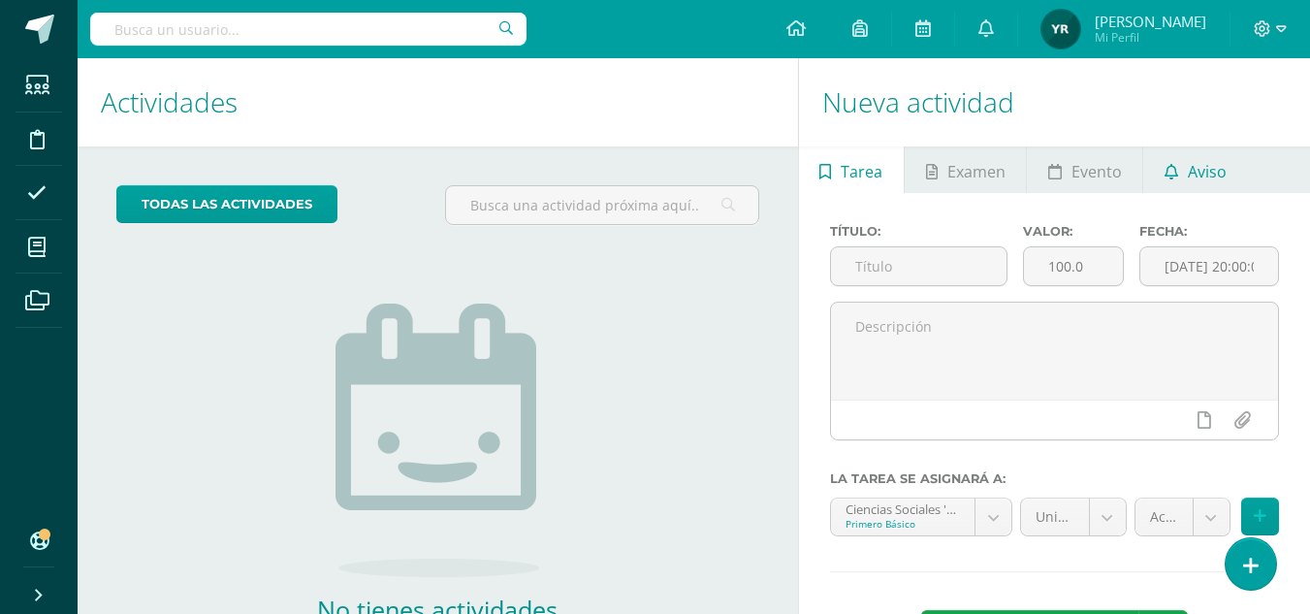
click at [1220, 171] on span "Aviso" at bounding box center [1207, 171] width 39 height 47
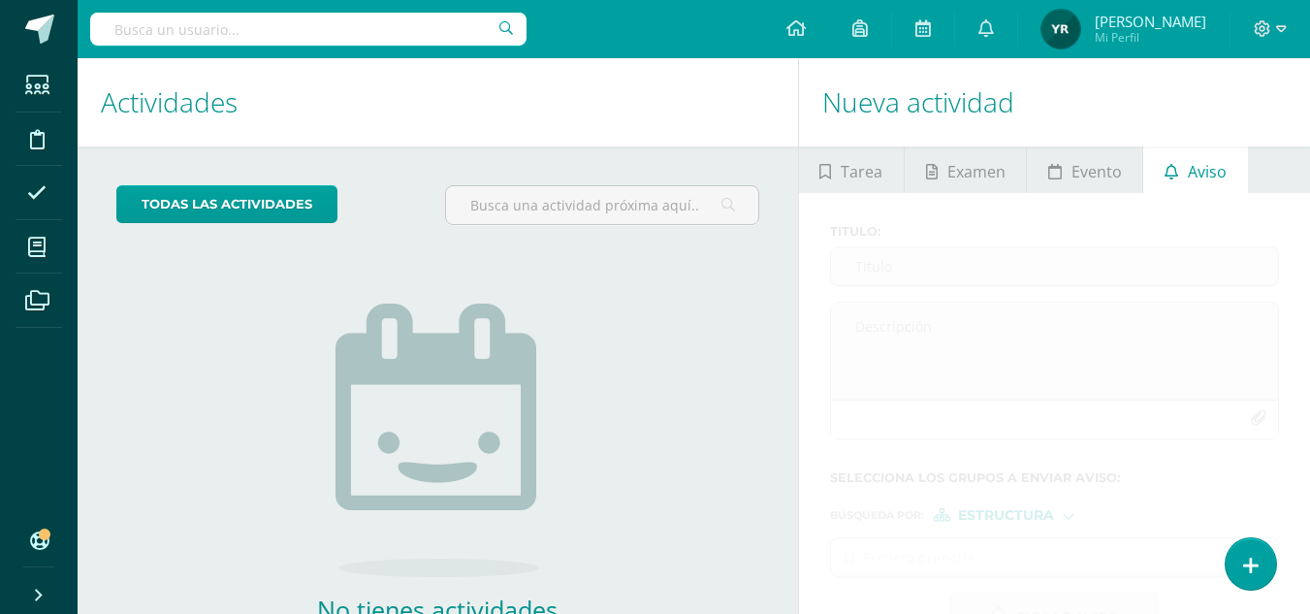
scroll to position [132, 0]
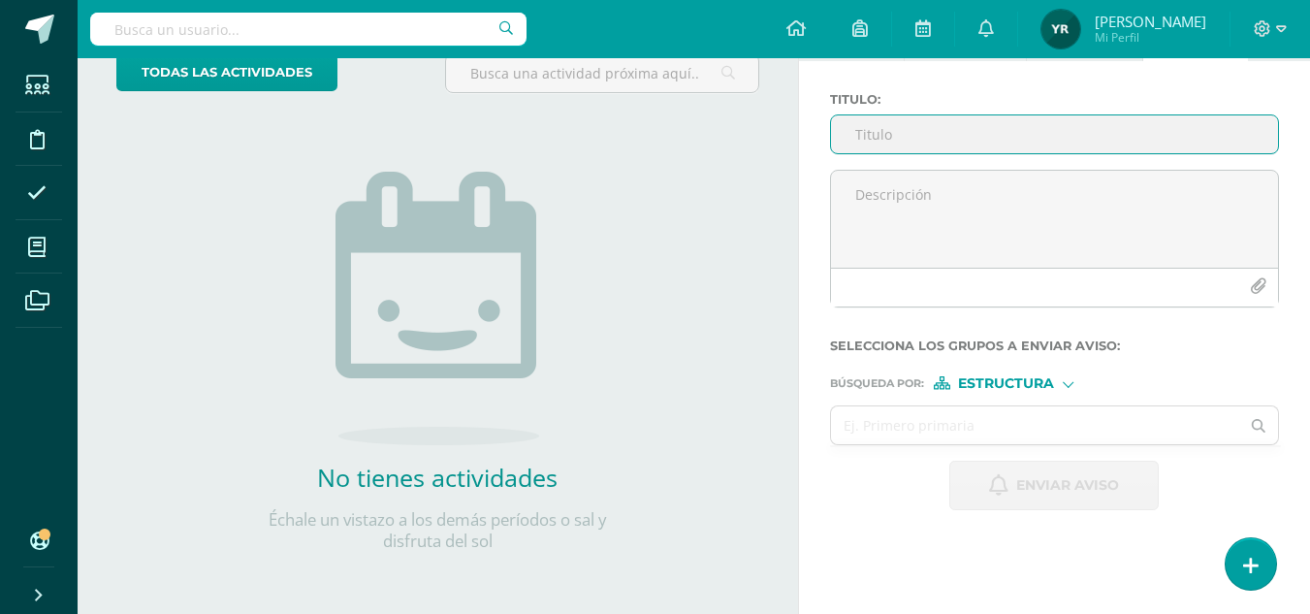
click at [913, 147] on input "Titulo :" at bounding box center [1054, 134] width 447 height 38
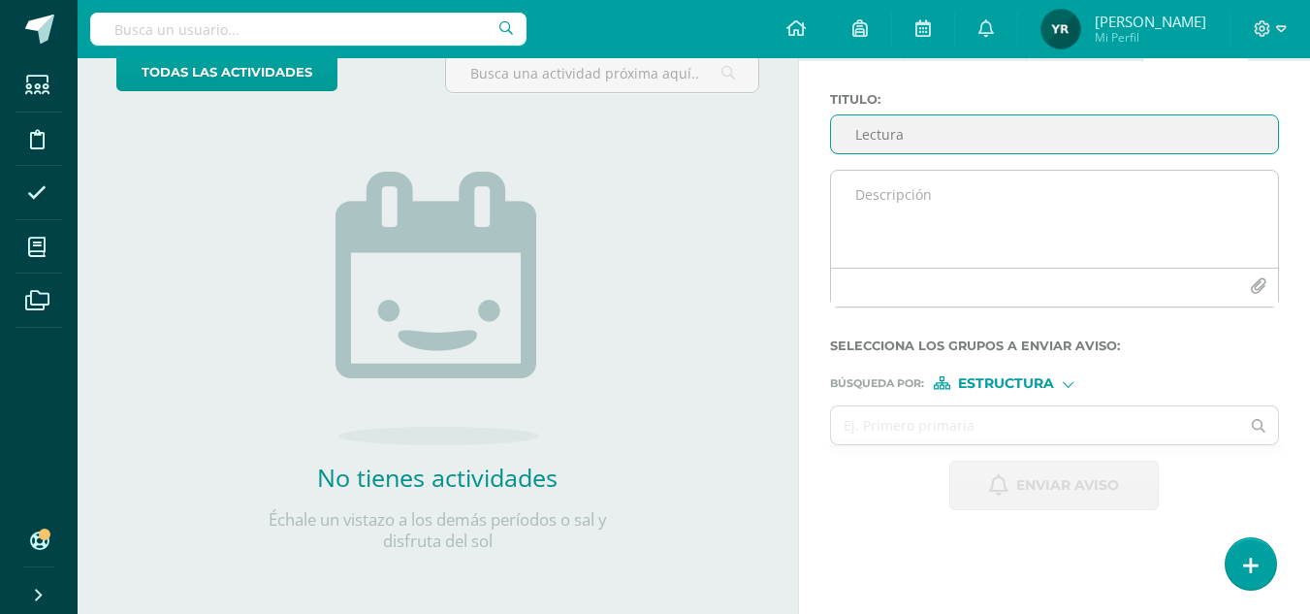
type input "Lectura"
click at [899, 216] on textarea at bounding box center [1054, 219] width 447 height 97
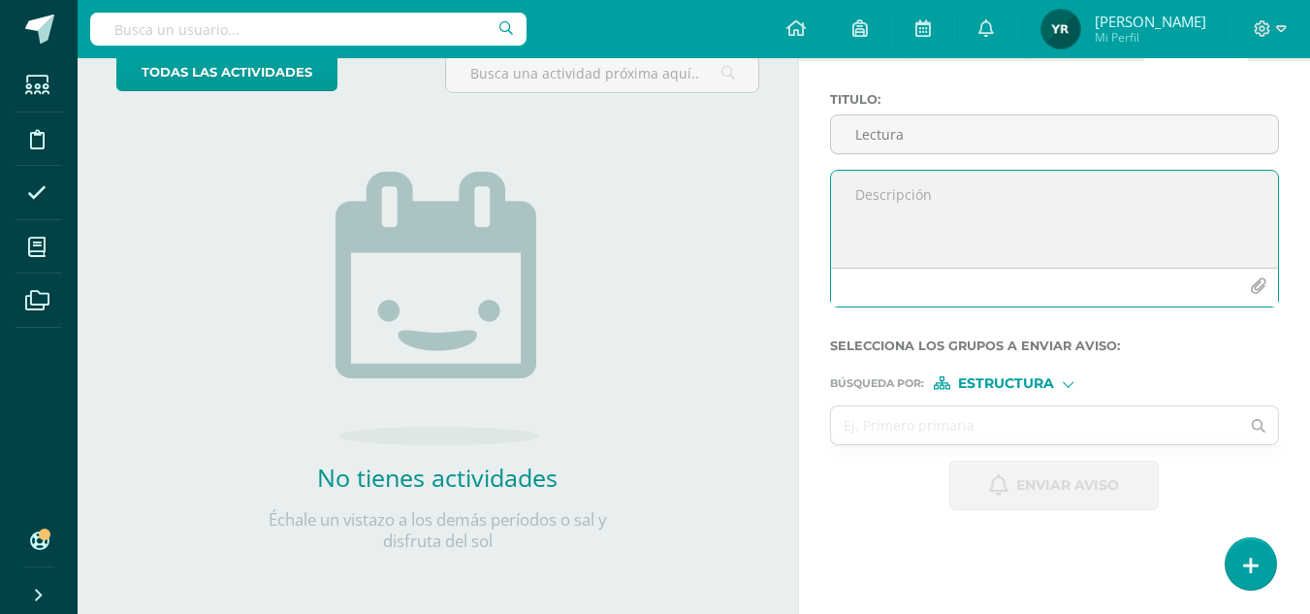
click at [945, 204] on textarea at bounding box center [1054, 219] width 447 height 97
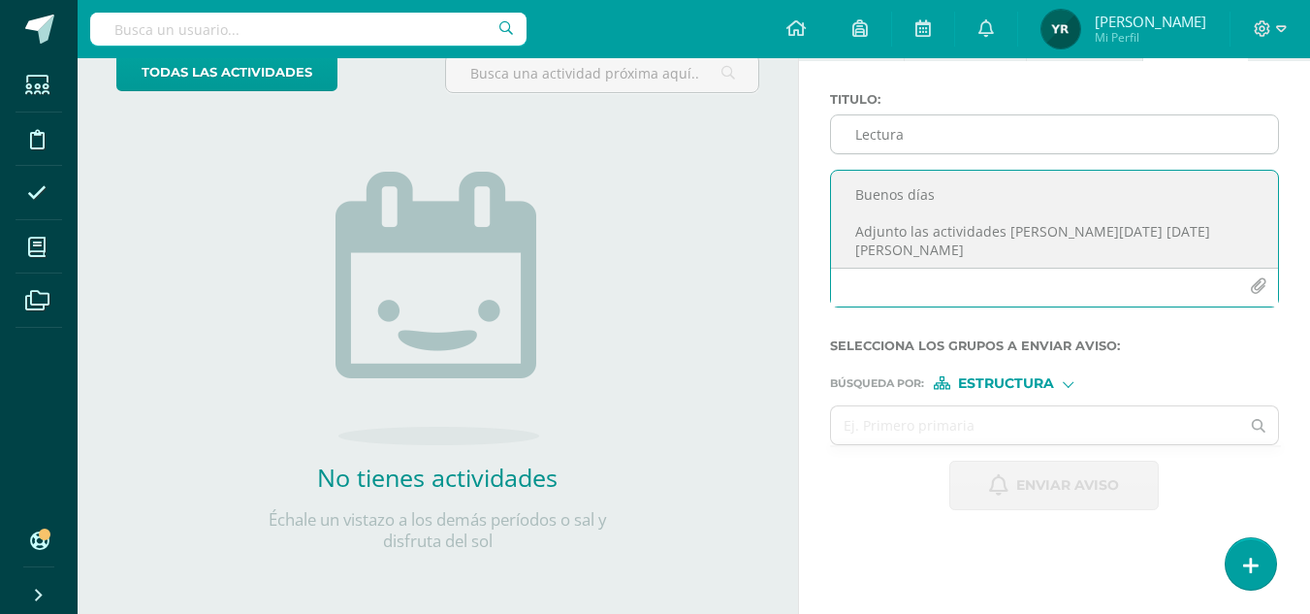
type textarea "Buenos días Adjunto las actividades [PERSON_NAME][DATE] [DATE][PERSON_NAME]"
click at [944, 135] on input "Lectura" at bounding box center [1054, 134] width 447 height 38
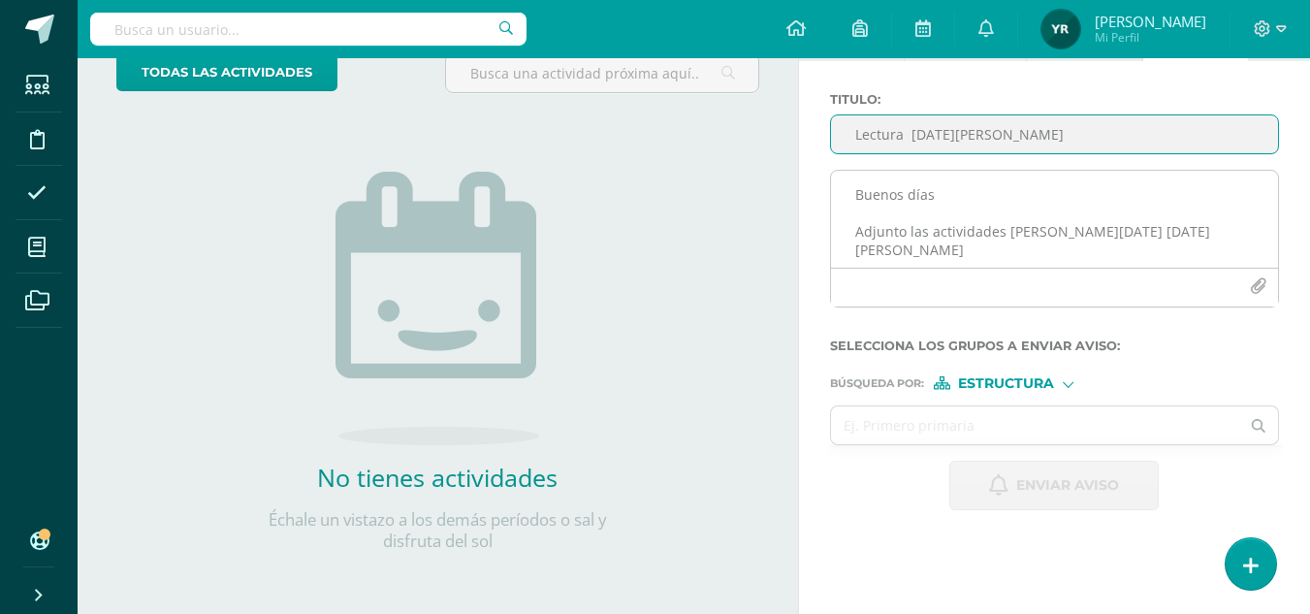
type input "Lectura [DATE][PERSON_NAME]"
click at [1143, 238] on textarea "Buenos días Adjunto las actividades [PERSON_NAME][DATE] [DATE][PERSON_NAME]" at bounding box center [1054, 219] width 447 height 97
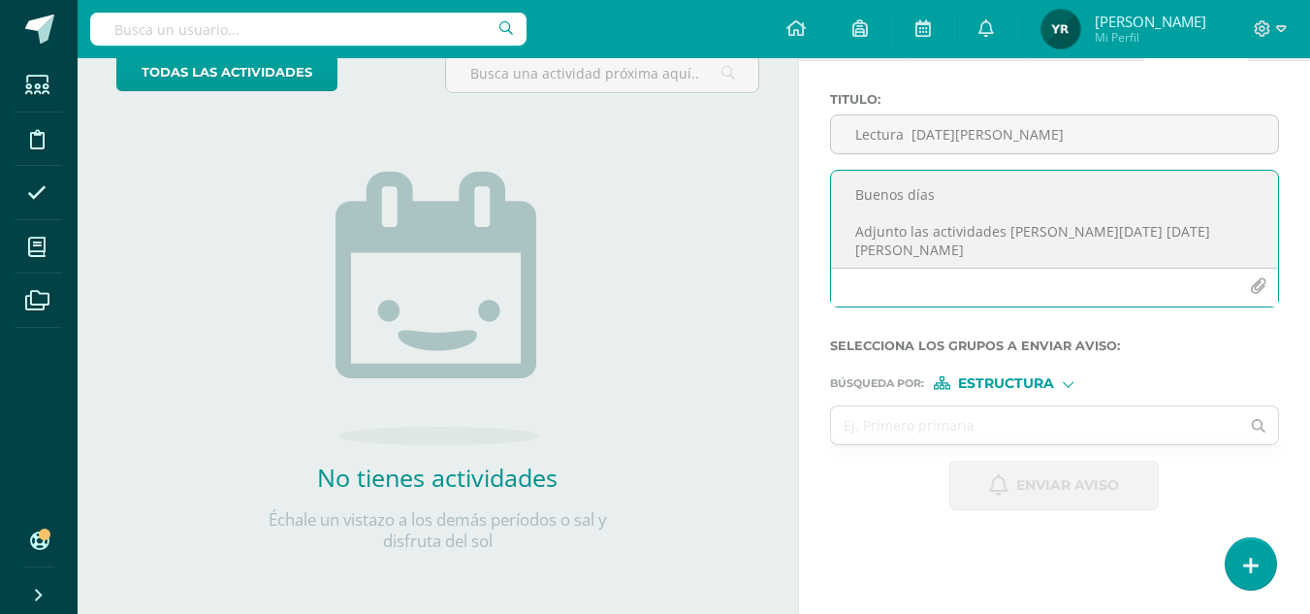
scroll to position [10, 0]
paste textarea "Resolver el taller No. 14 Leer las páginas 106, 107, 108 y 109. Resolver las pá…"
click at [977, 245] on textarea "Buenos días Adjunto las actividades [PERSON_NAME][DATE] [DATE][PERSON_NAME] Res…" at bounding box center [1054, 219] width 447 height 97
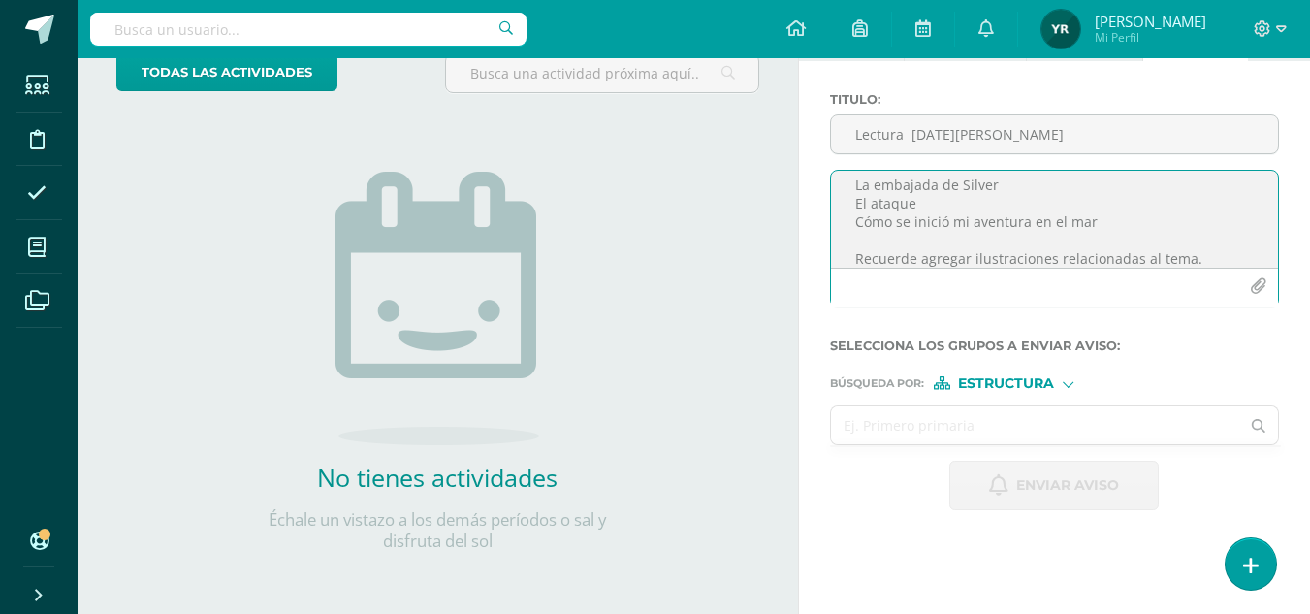
type textarea "Buenos días Adjunto las actividades [PERSON_NAME][DATE] [DATE][PERSON_NAME] [GE…"
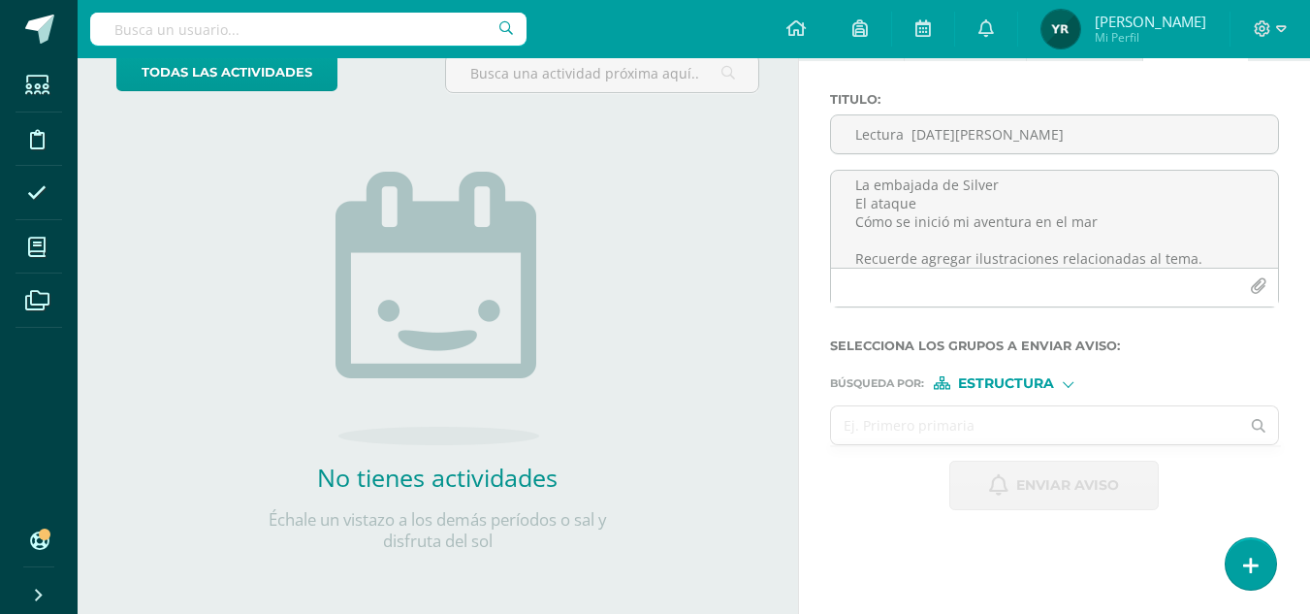
click at [1076, 421] on input "text" at bounding box center [1035, 425] width 409 height 38
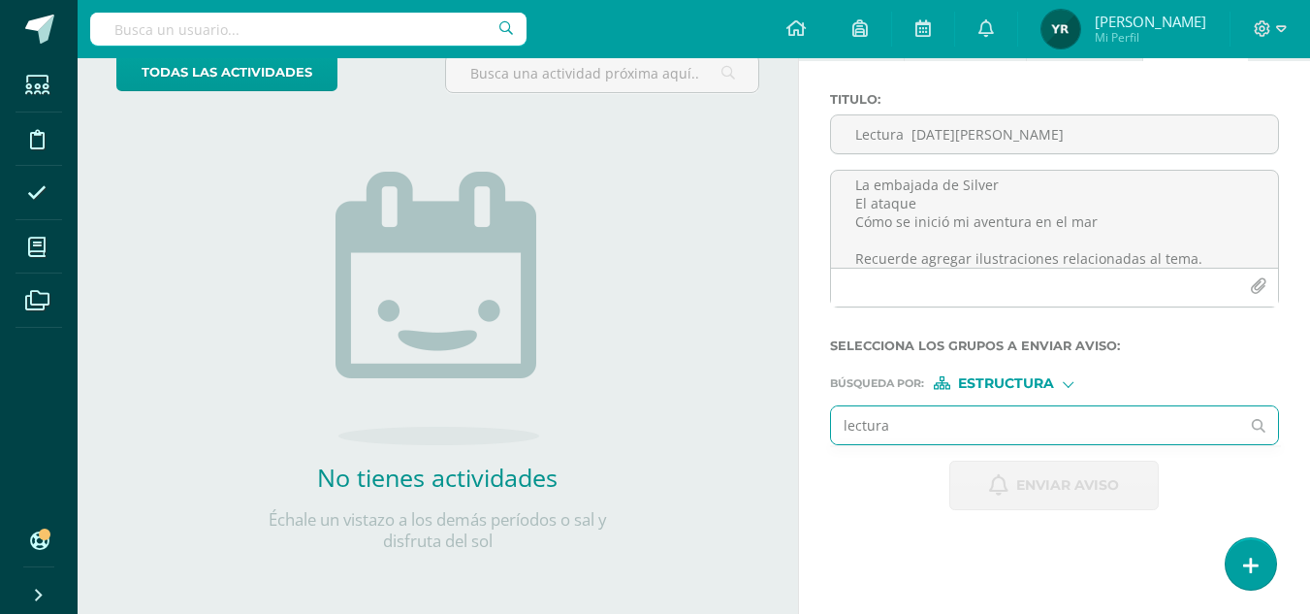
type input "lectura"
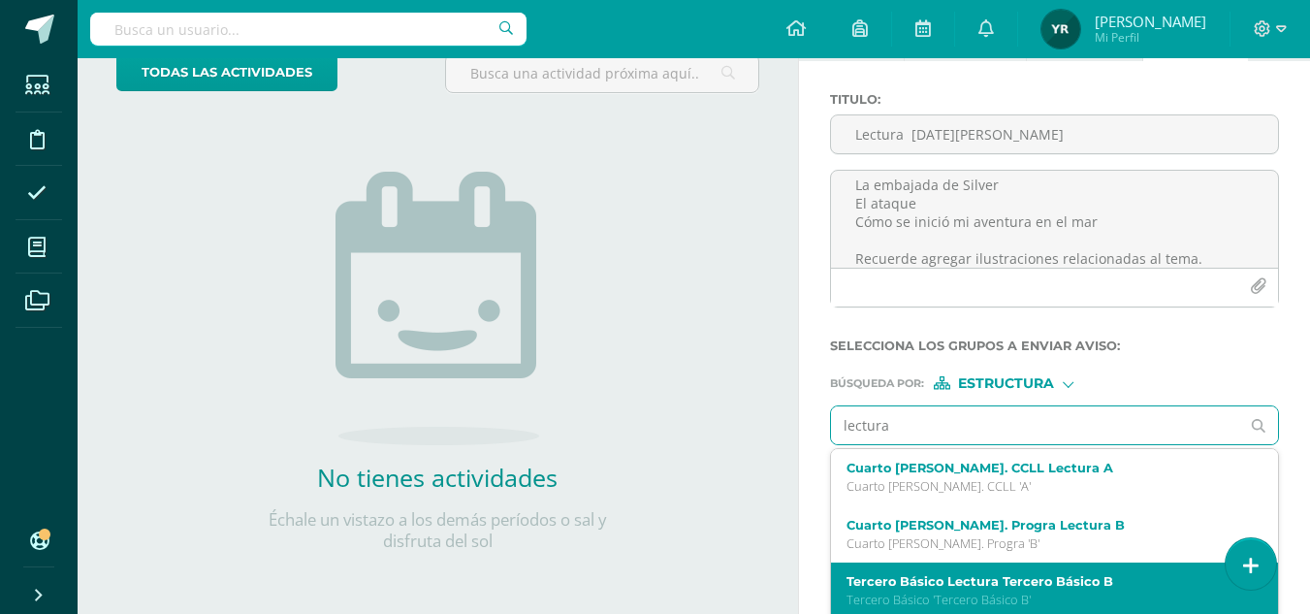
click at [1054, 597] on p "Tercero Básico 'Tercero Básico B'" at bounding box center [1047, 600] width 400 height 16
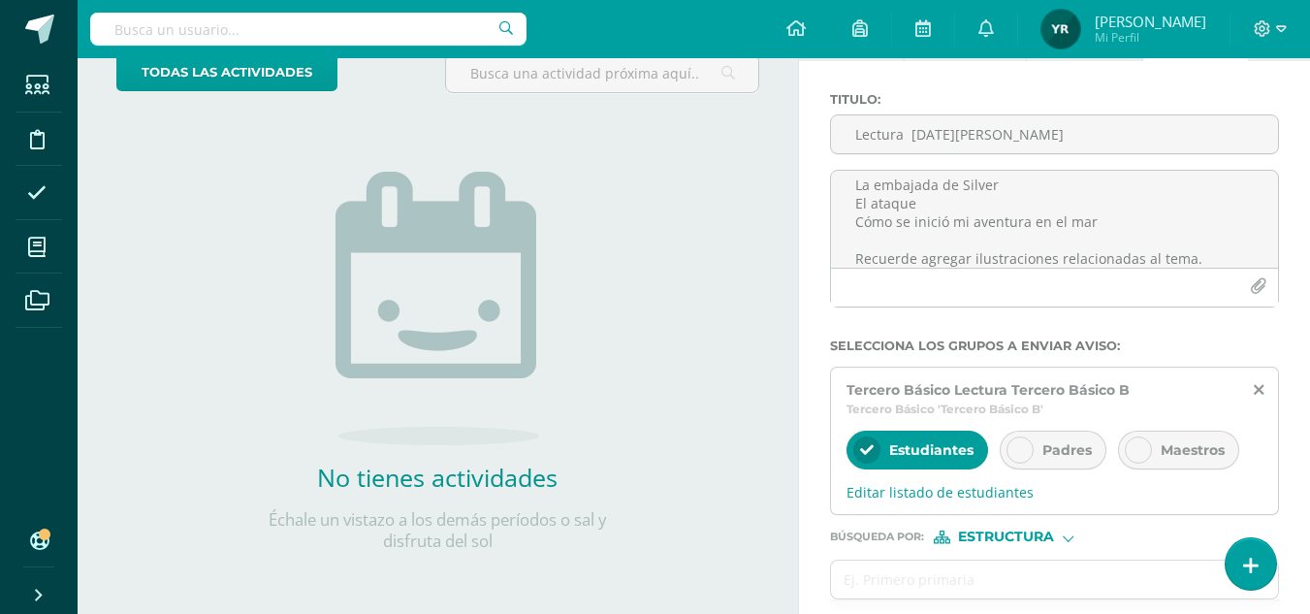
scroll to position [213, 0]
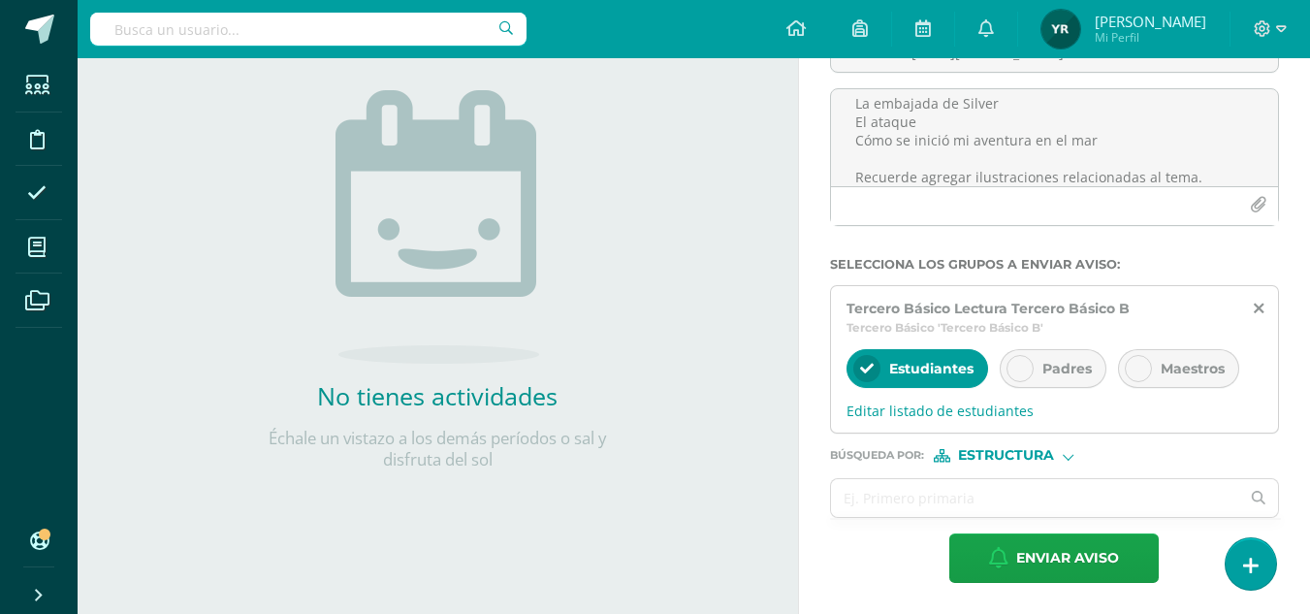
click at [982, 458] on span "Estructura" at bounding box center [1006, 455] width 96 height 11
click at [999, 500] on span "Persona" at bounding box center [1014, 505] width 70 height 11
click at [906, 500] on input "text" at bounding box center [1035, 498] width 409 height 38
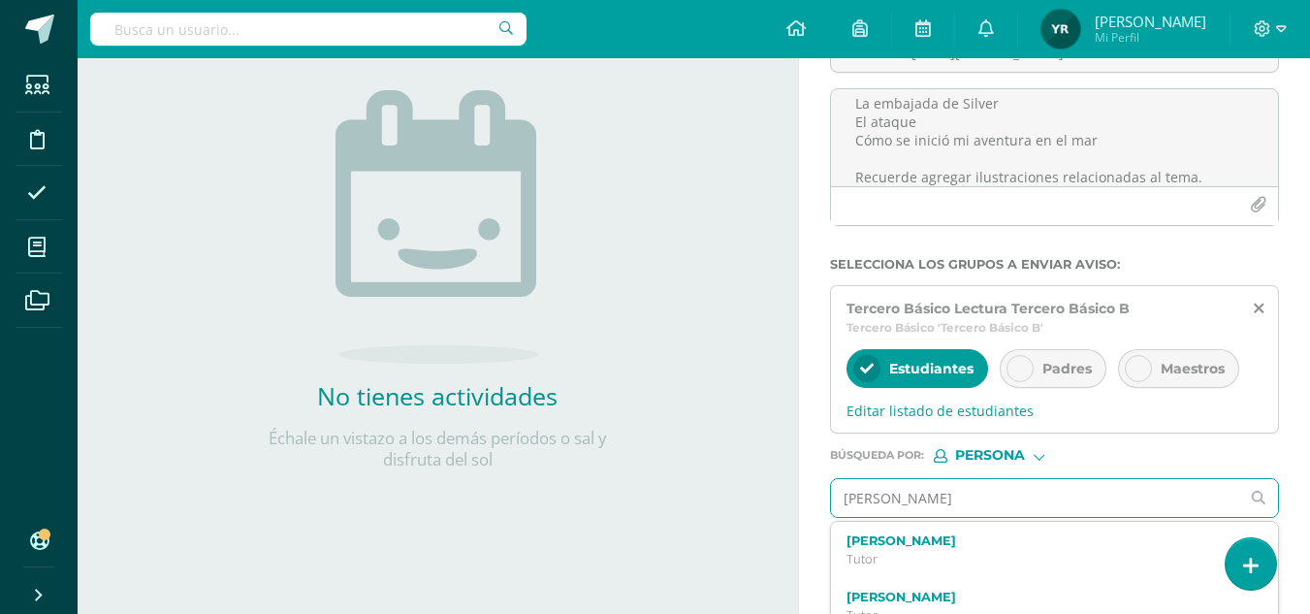
type input "[PERSON_NAME]"
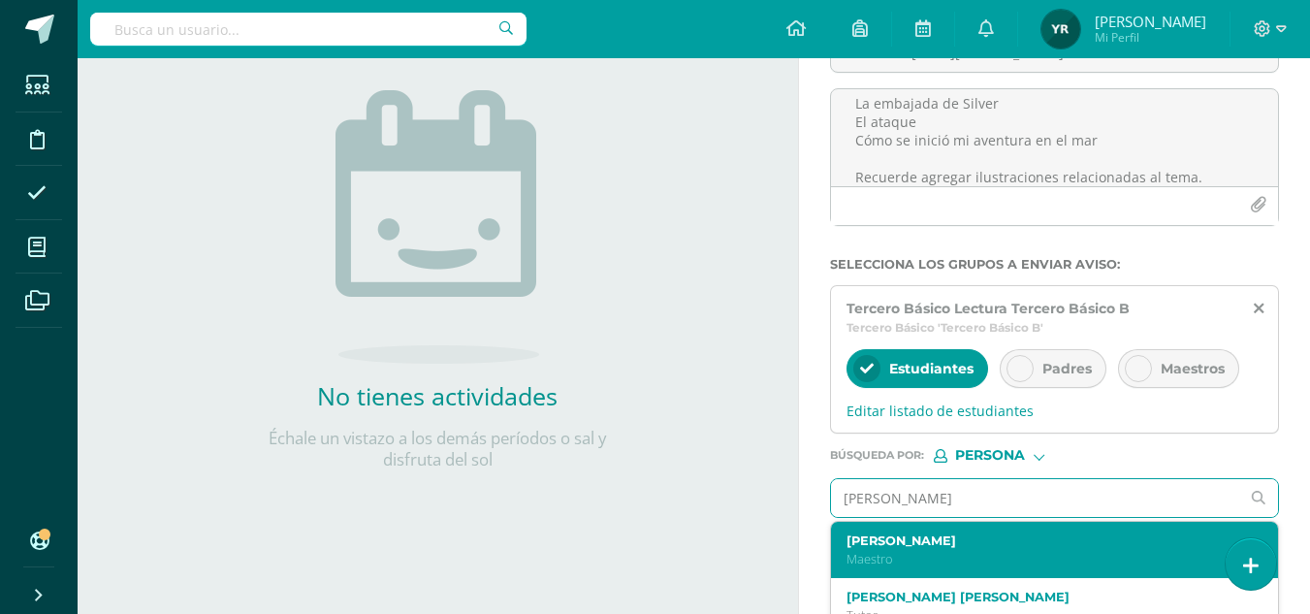
click at [907, 540] on label "[PERSON_NAME]" at bounding box center [1047, 540] width 400 height 15
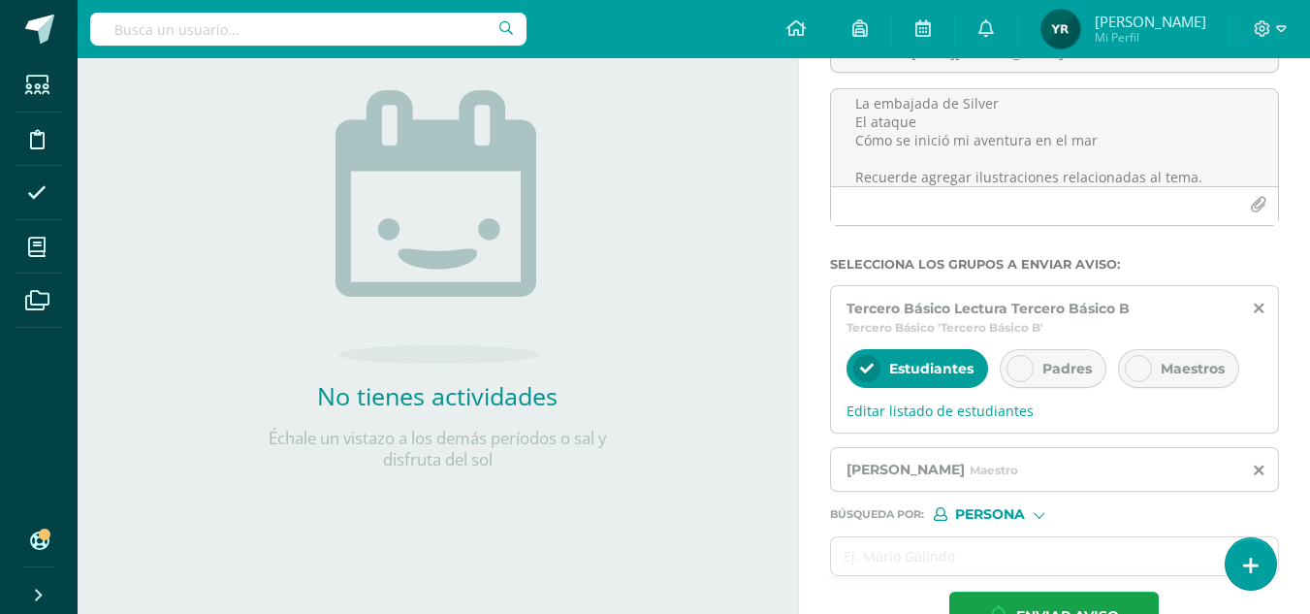
scroll to position [272, 0]
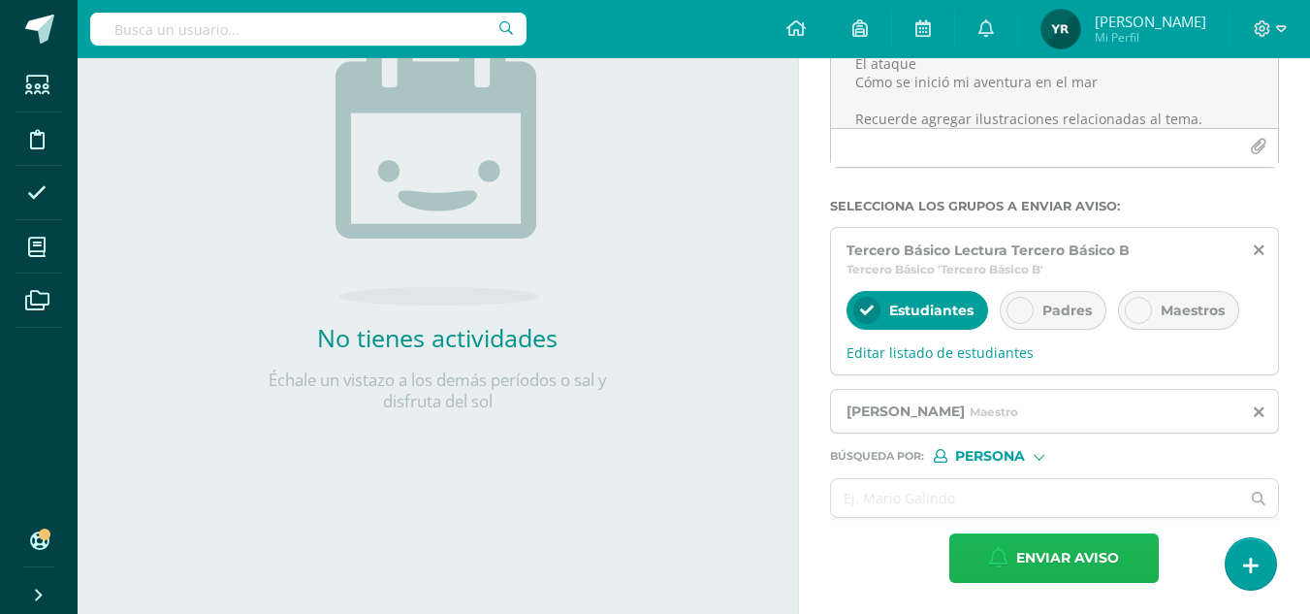
click at [1007, 560] on icon "button" at bounding box center [998, 557] width 19 height 21
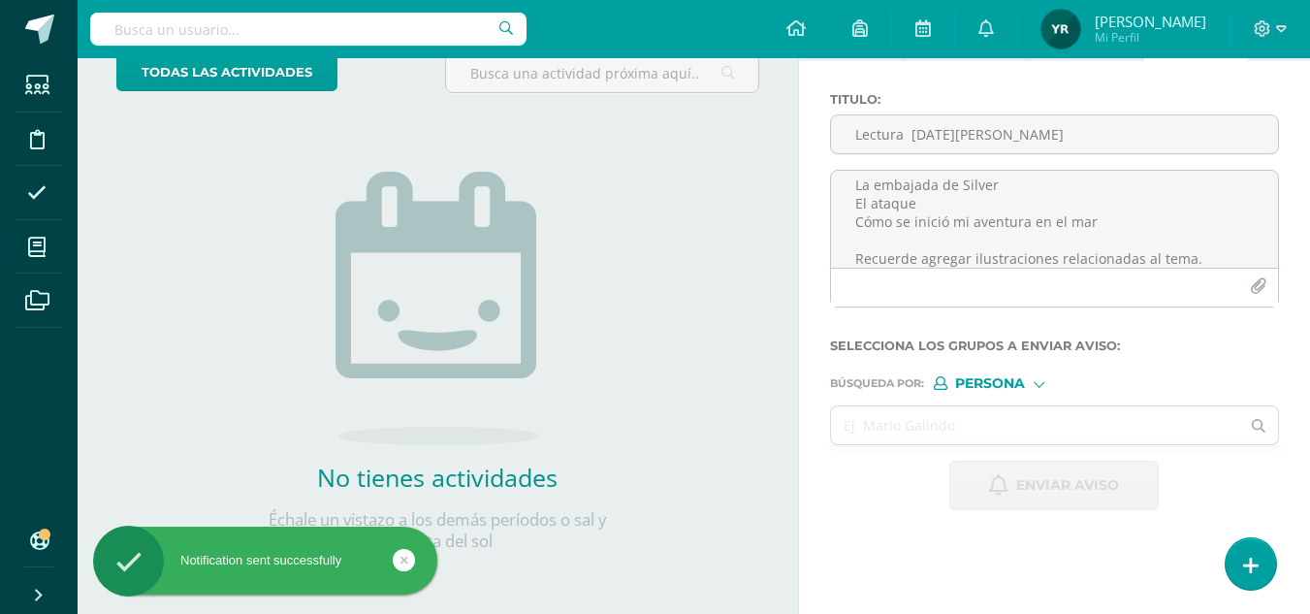
scroll to position [0, 0]
